Goal: Transaction & Acquisition: Purchase product/service

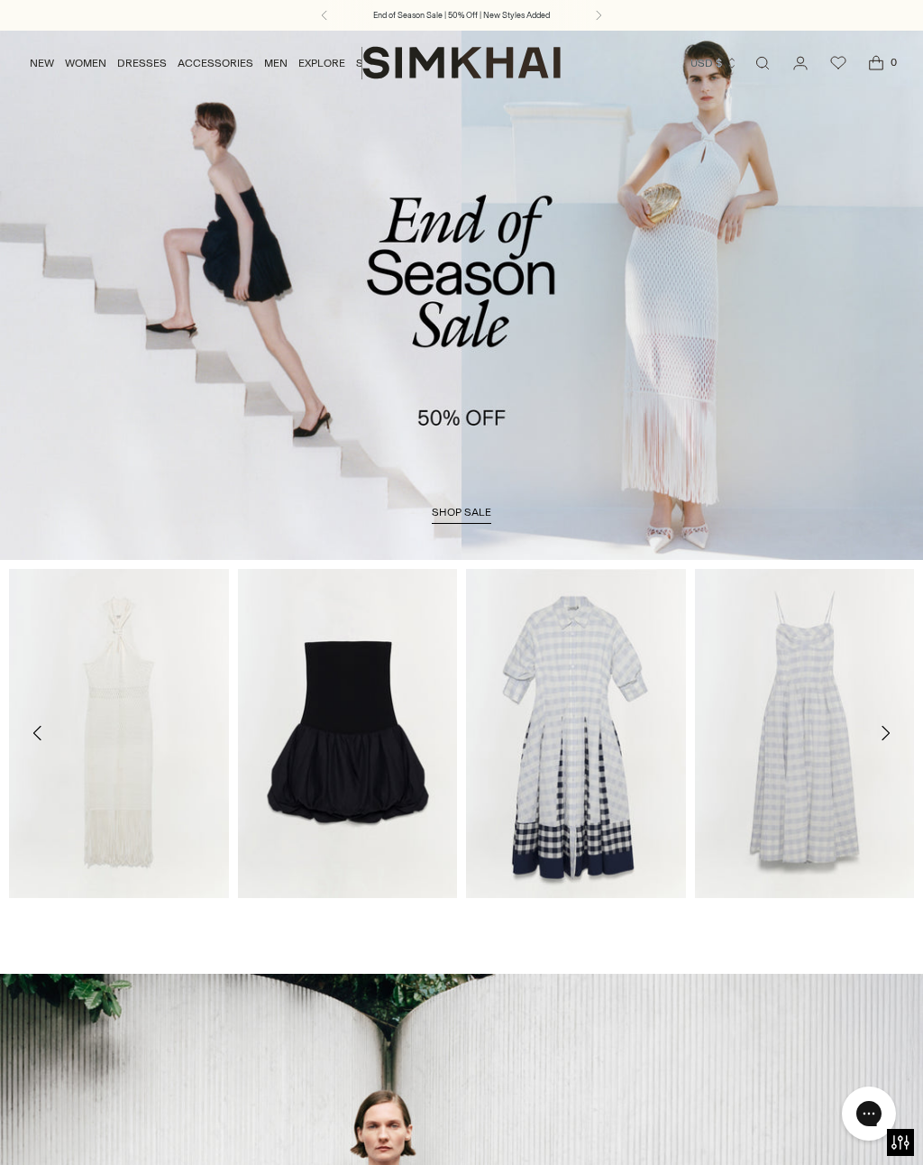
click at [464, 523] on link "shop sale" at bounding box center [461, 515] width 59 height 18
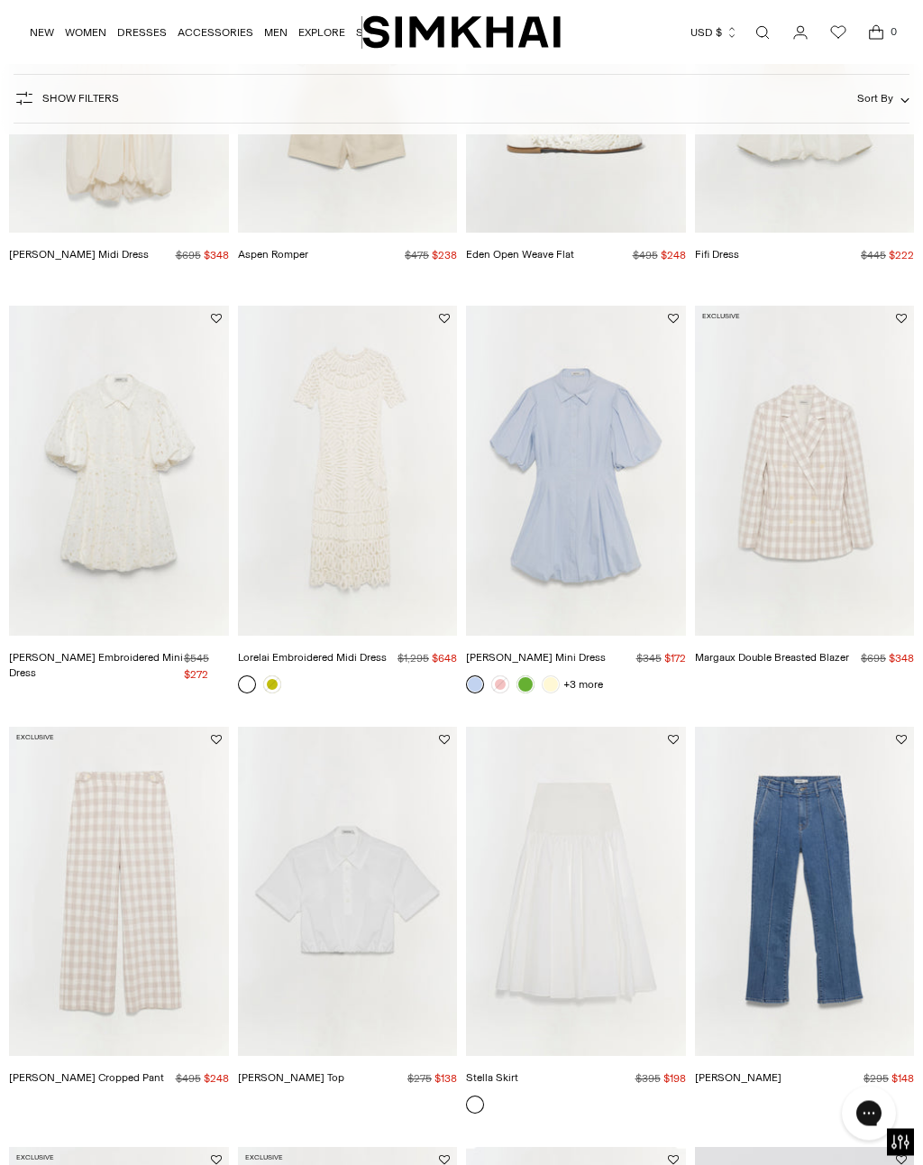
scroll to position [769, 0]
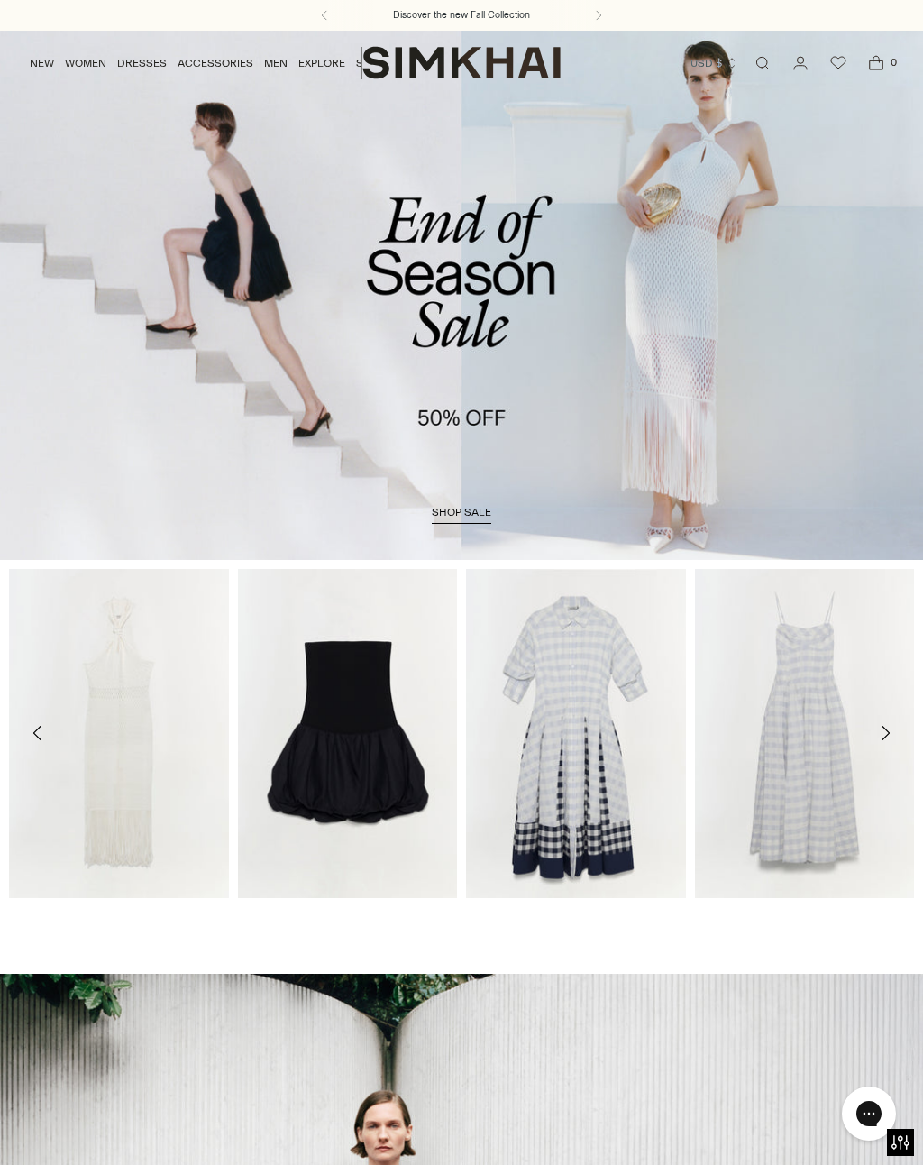
click at [461, 514] on span "shop sale" at bounding box center [461, 512] width 59 height 13
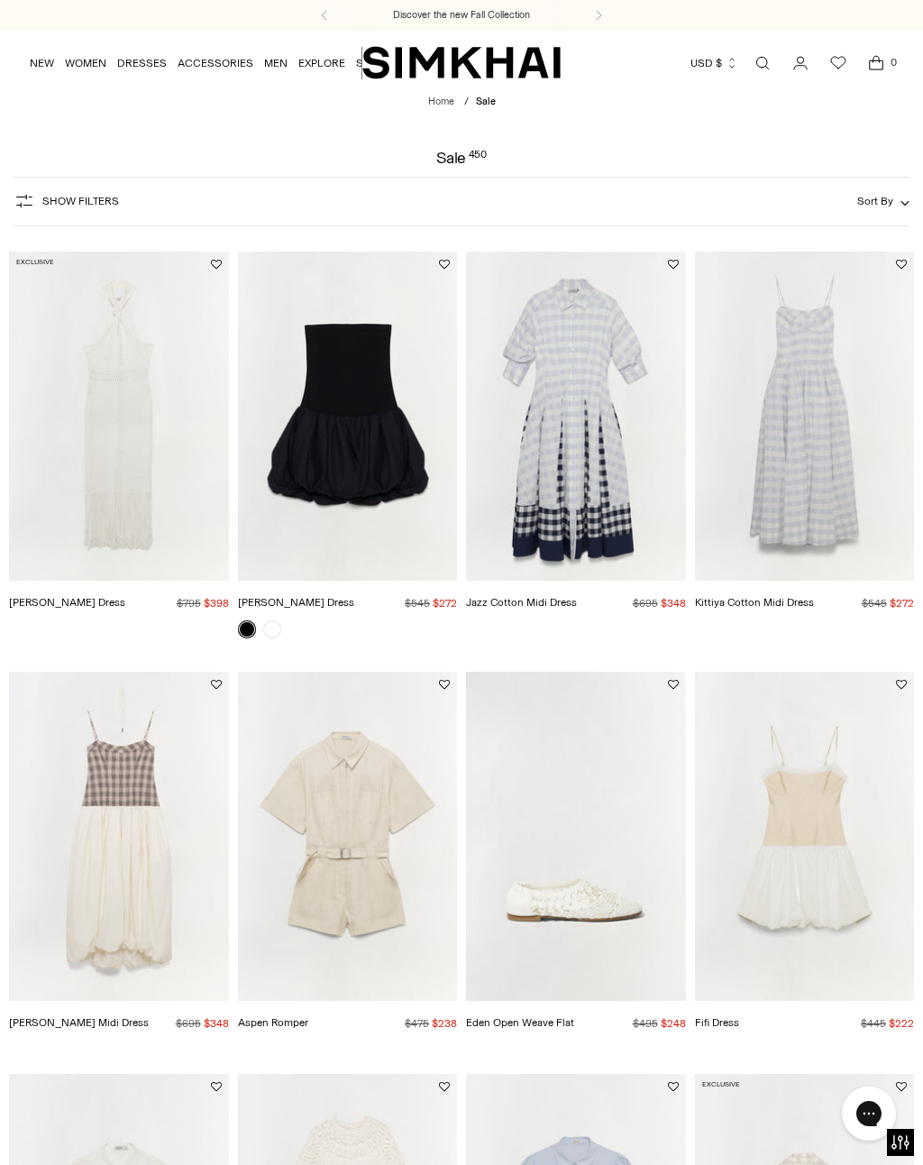
click at [35, 64] on link "NEW" at bounding box center [42, 63] width 24 height 40
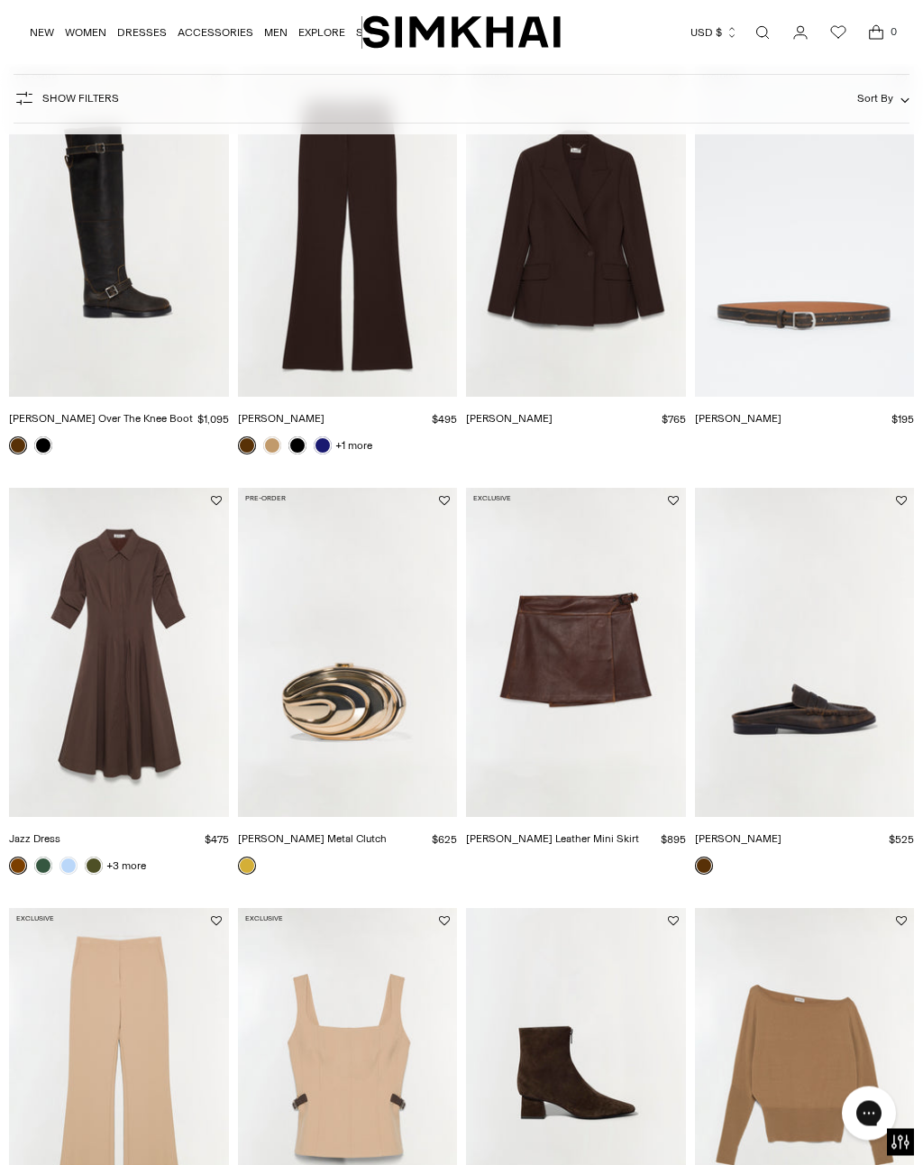
scroll to position [878, 0]
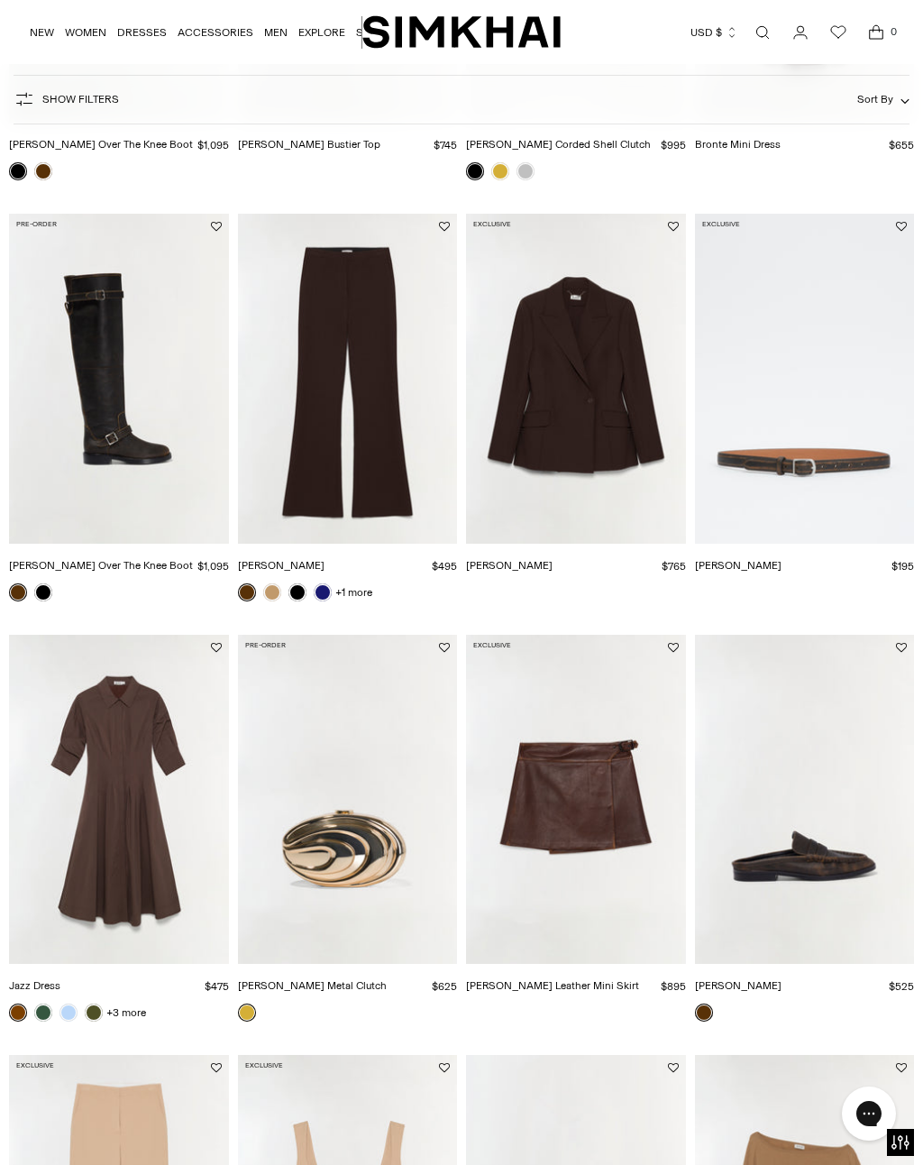
click at [509, 572] on link "[PERSON_NAME]" at bounding box center [509, 565] width 87 height 13
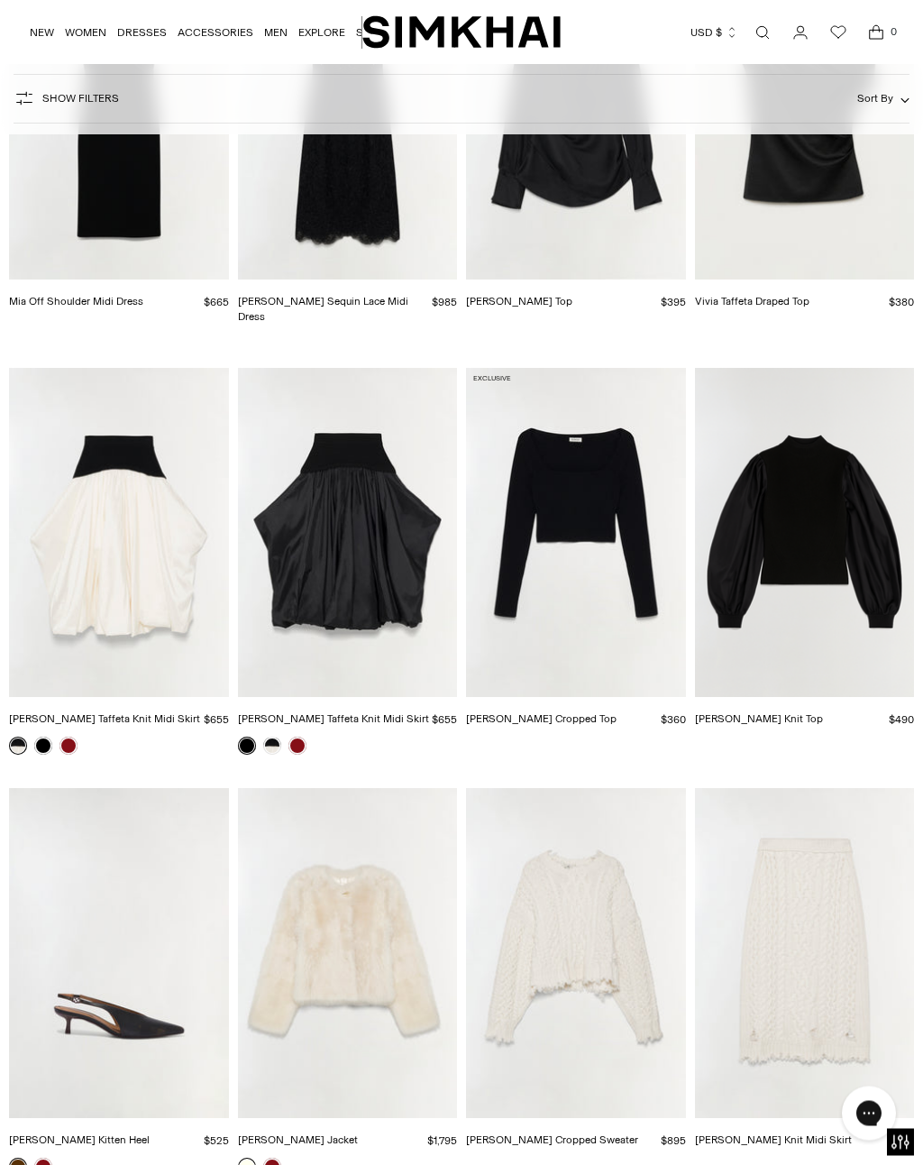
scroll to position [15120, 0]
click at [100, 368] on img "Corinn Taffeta Knit Midi Skirt" at bounding box center [119, 532] width 220 height 329
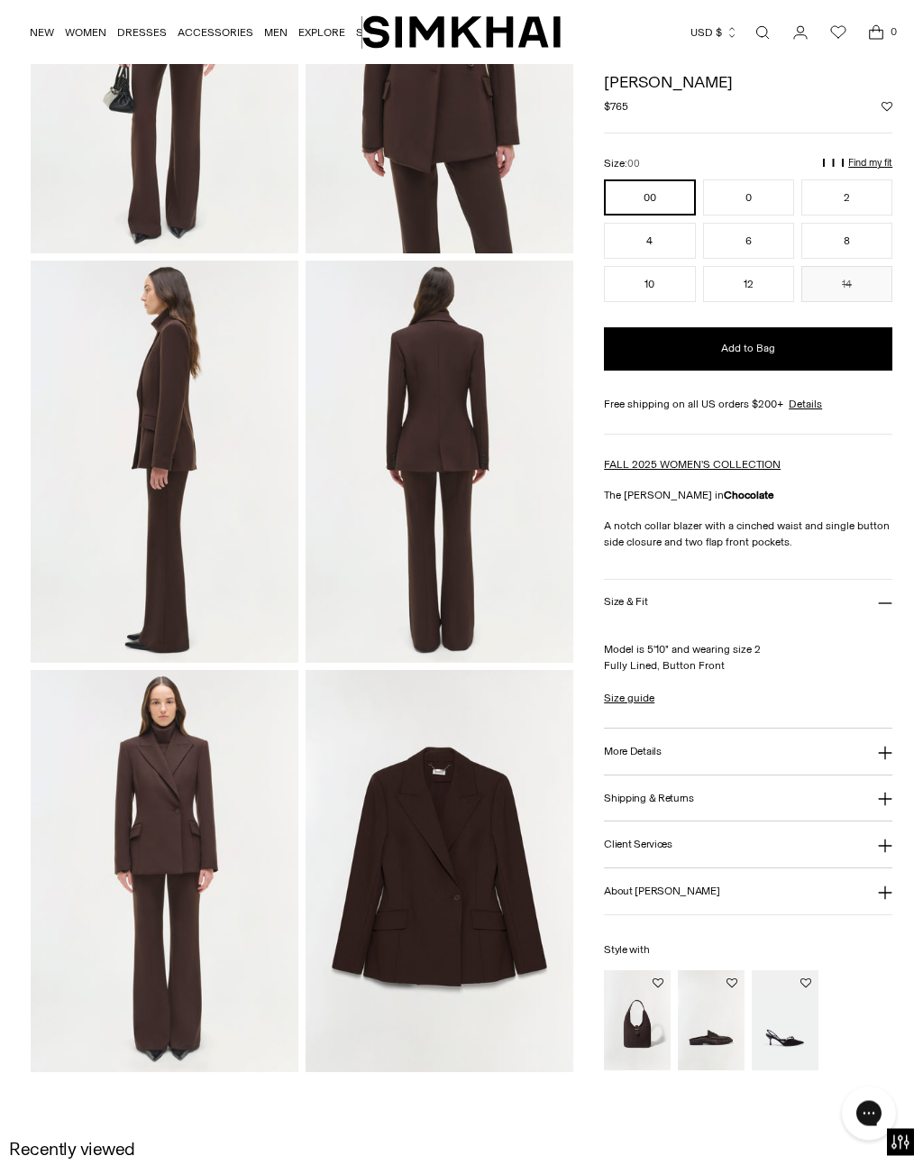
scroll to position [280, 0]
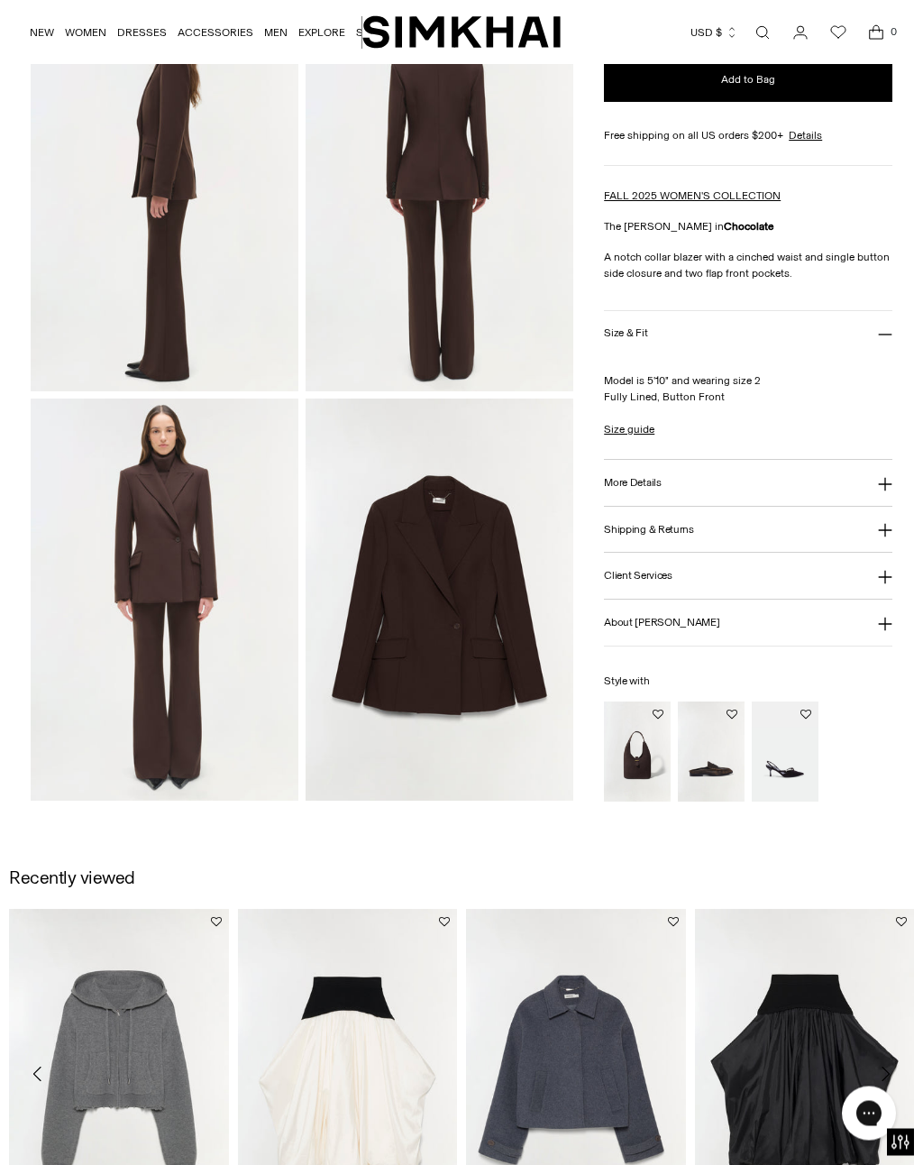
click at [606, 491] on button "More Details" at bounding box center [748, 484] width 288 height 46
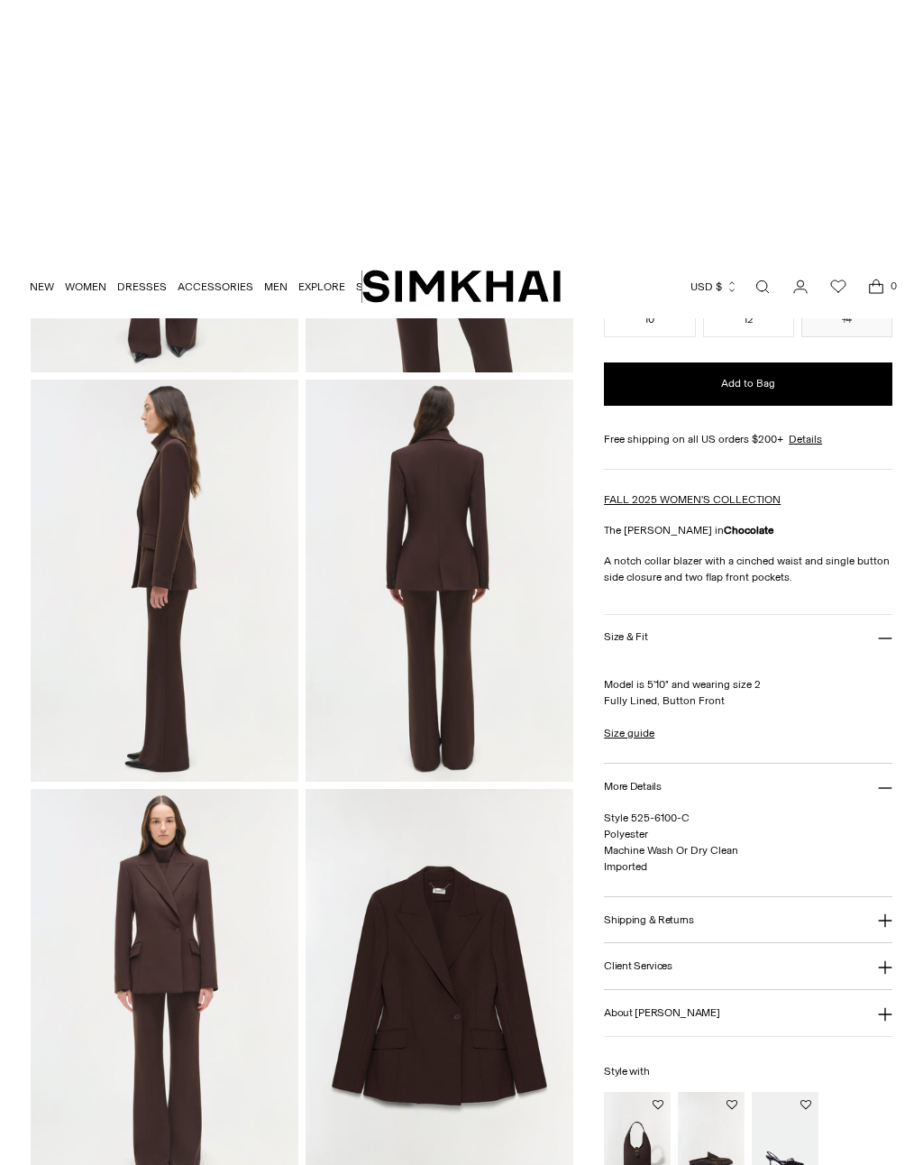
scroll to position [0, 0]
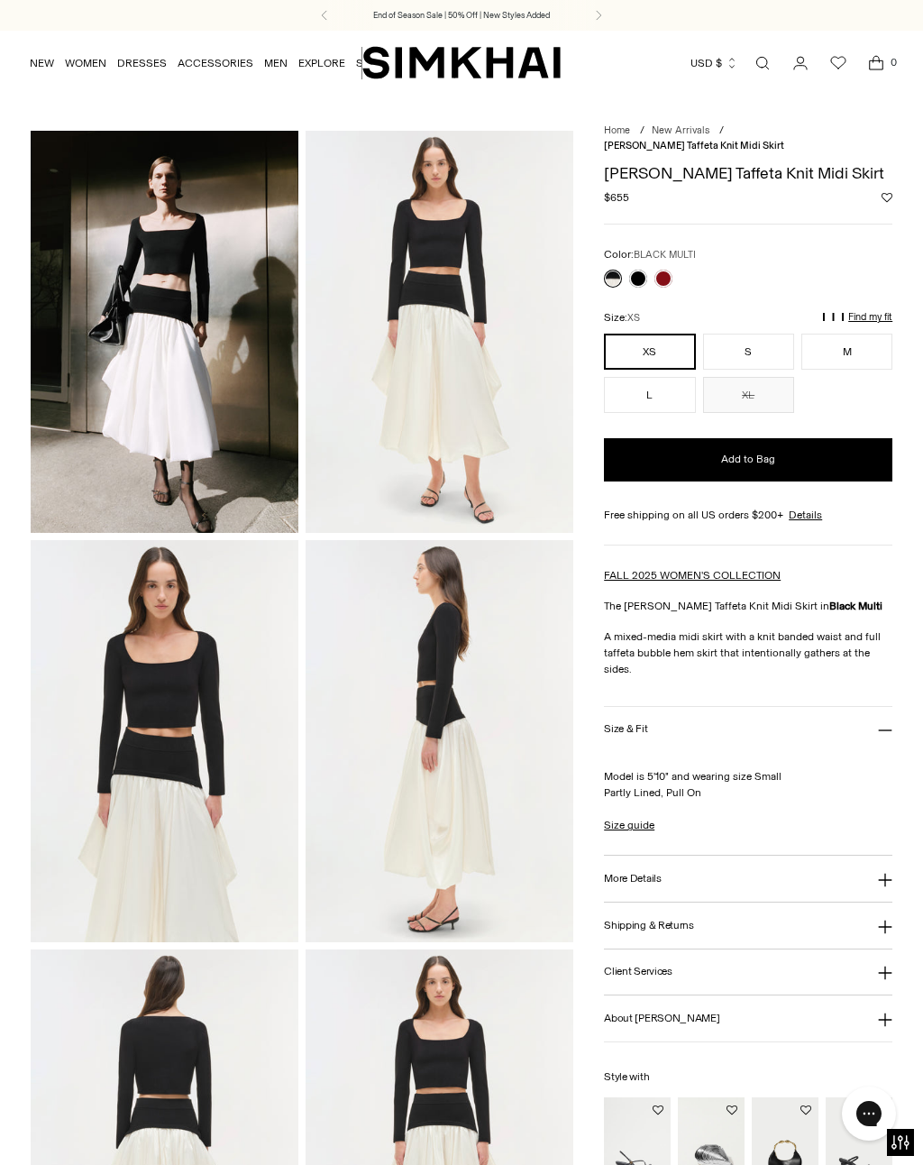
click at [746, 339] on button "S" at bounding box center [748, 352] width 91 height 36
click at [633, 270] on link at bounding box center [638, 279] width 18 height 18
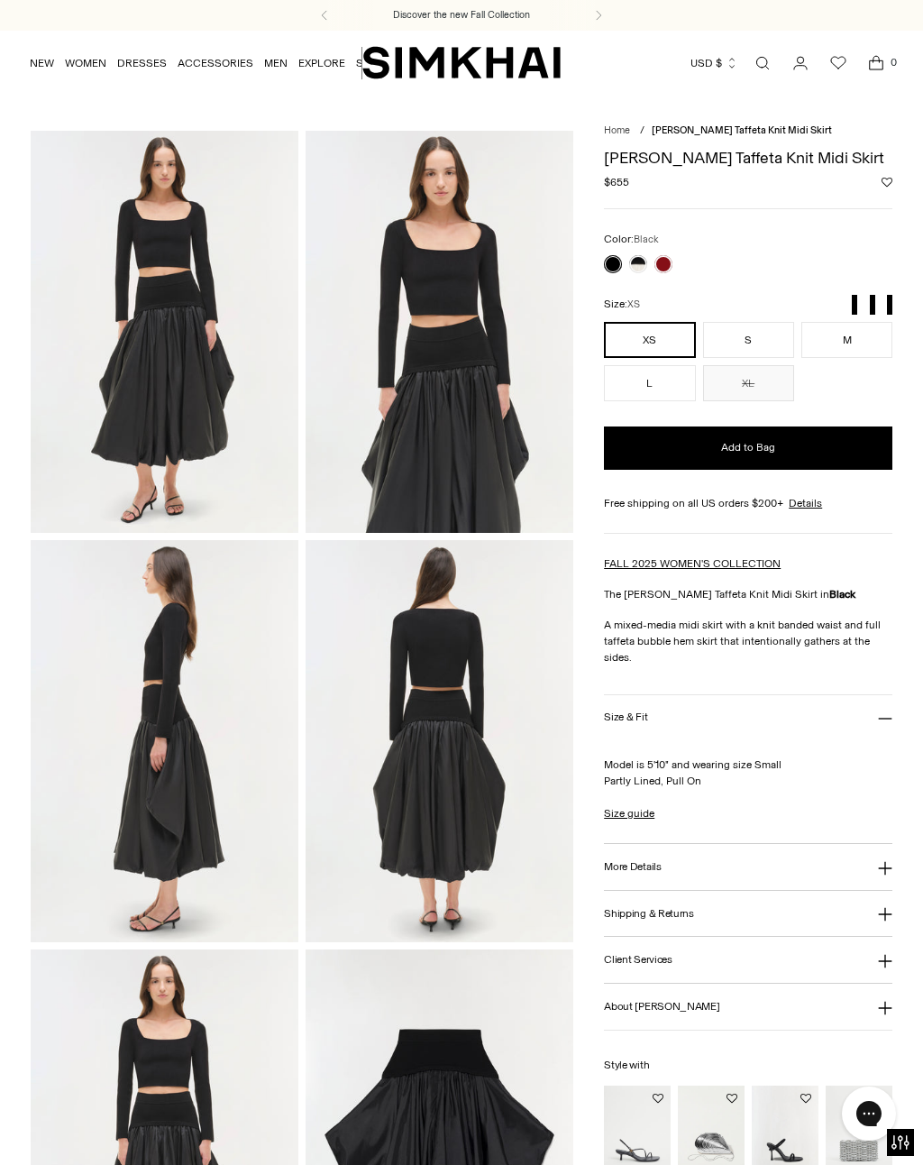
click at [738, 343] on button "S" at bounding box center [748, 340] width 91 height 36
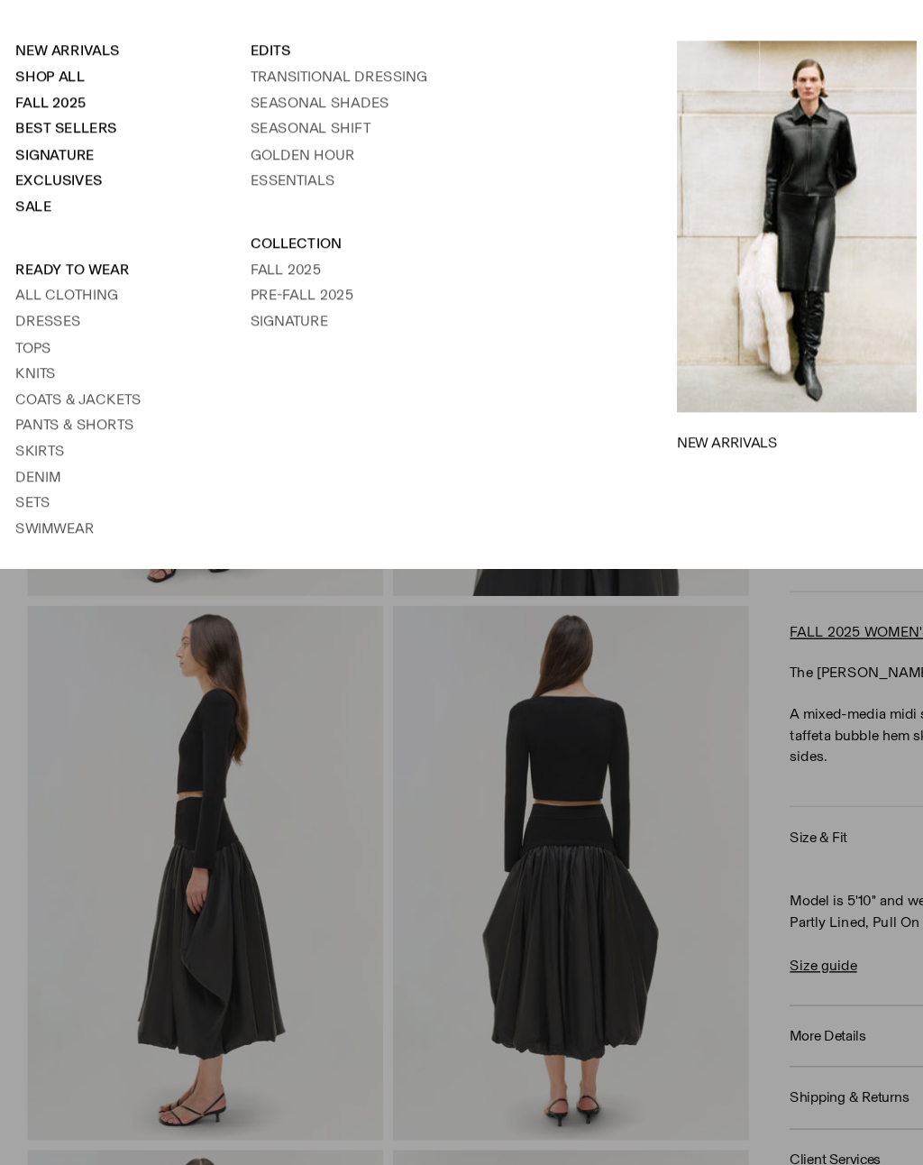
click at [32, 417] on link "Skirts" at bounding box center [40, 423] width 37 height 13
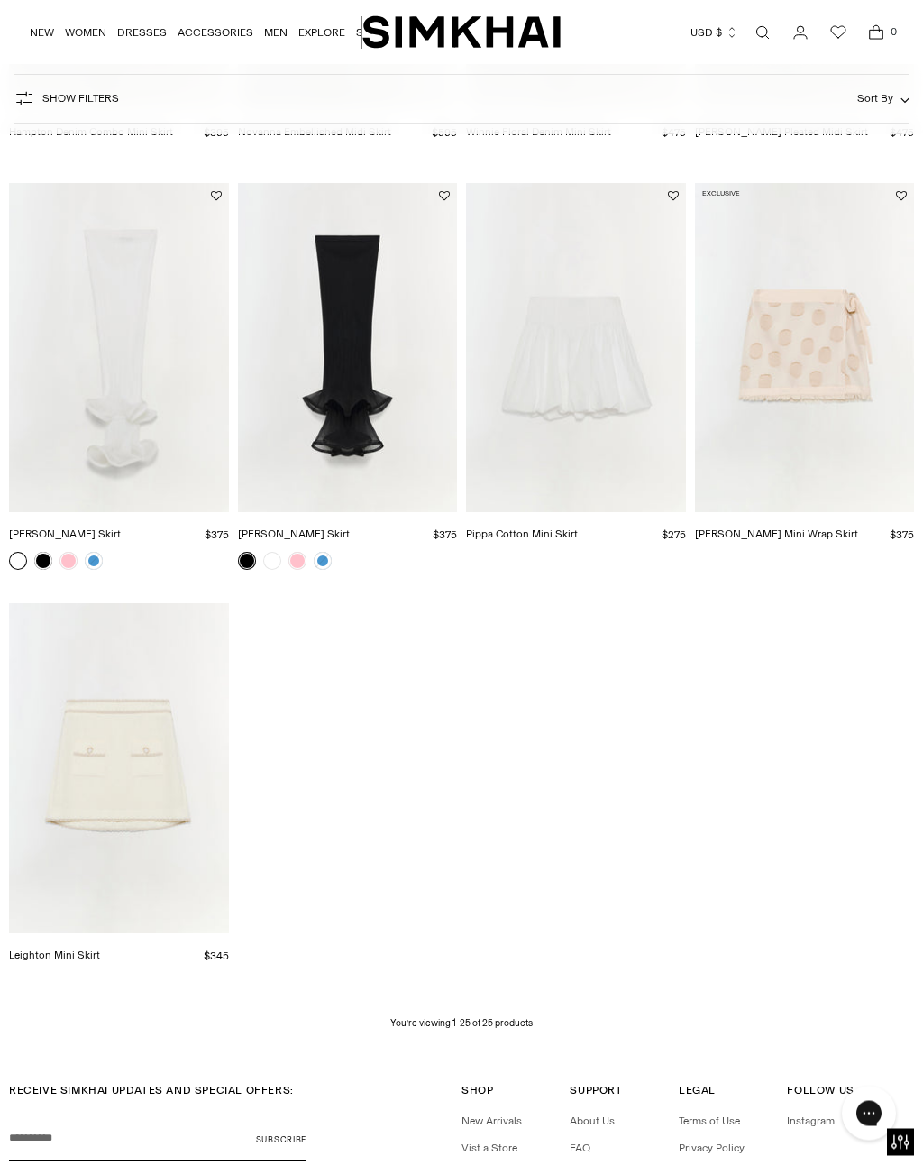
scroll to position [2134, 0]
click at [568, 343] on img "Pippa Cotton Mini Skirt" at bounding box center [576, 347] width 220 height 329
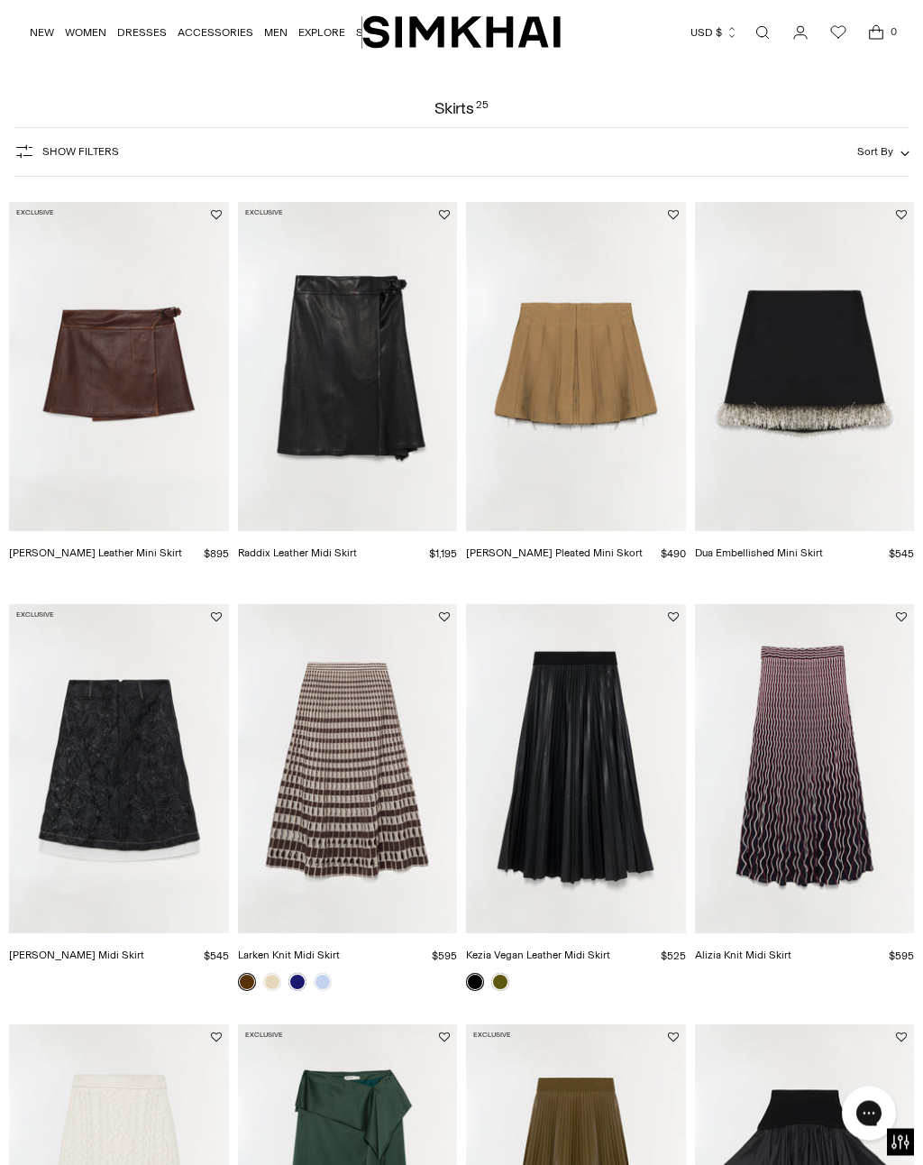
scroll to position [0, 0]
